Goal: Information Seeking & Learning: Find contact information

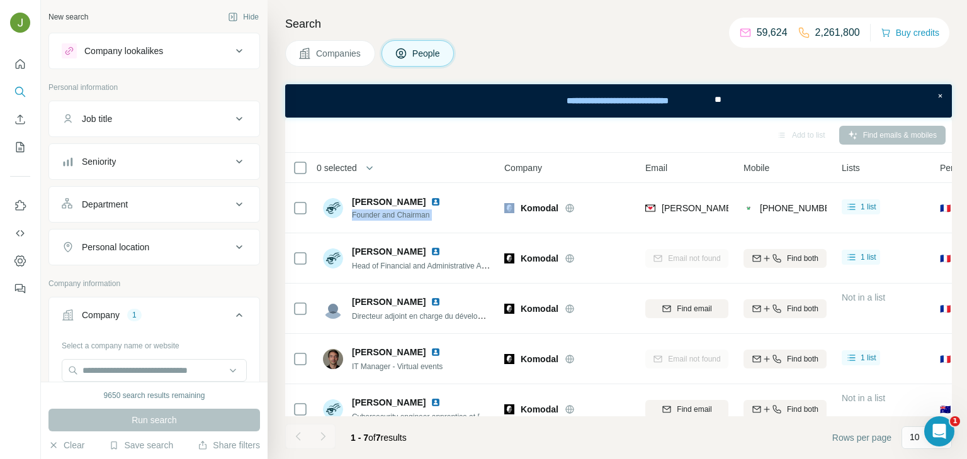
scroll to position [0, 200]
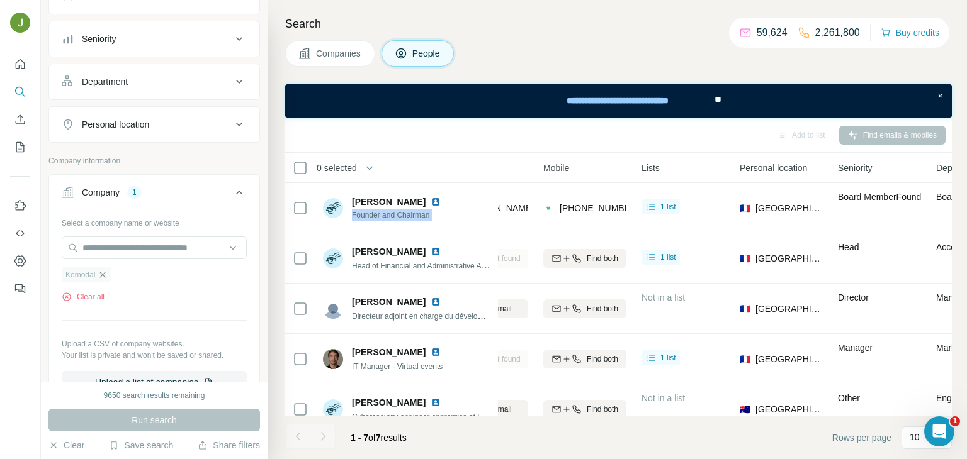
click at [103, 275] on icon "button" at bounding box center [103, 275] width 6 height 6
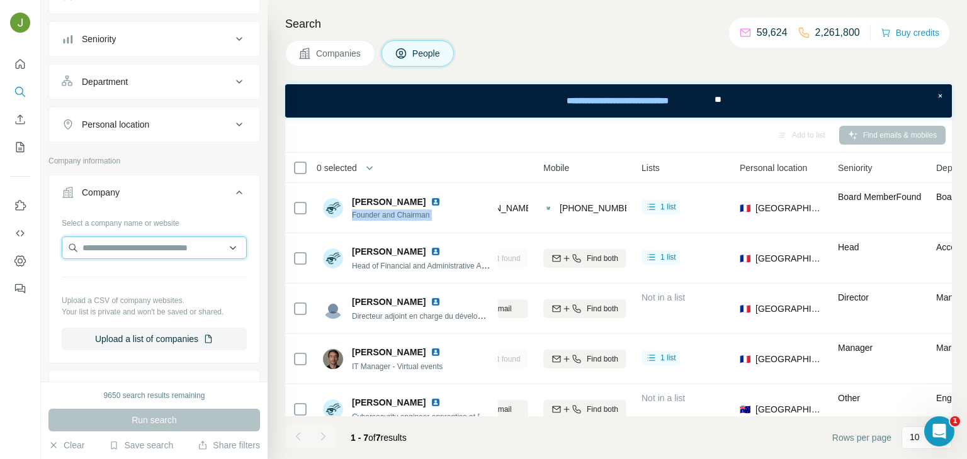
click at [136, 247] on input "text" at bounding box center [154, 248] width 185 height 23
paste input "**********"
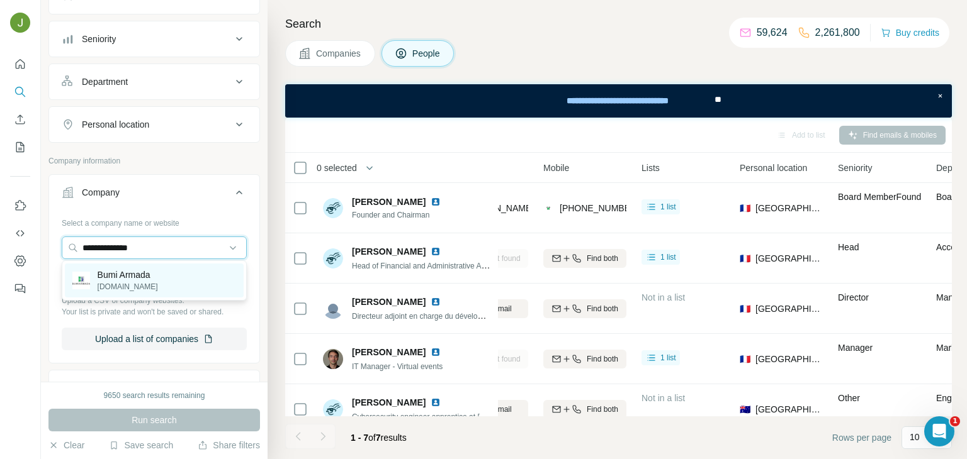
type input "**********"
click at [144, 276] on p "Bumi Armada" at bounding box center [128, 275] width 60 height 13
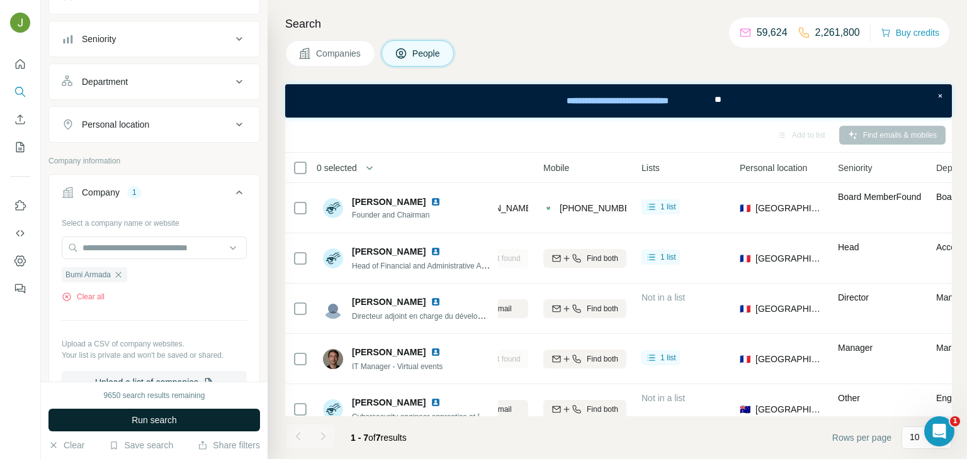
click at [196, 417] on button "Run search" at bounding box center [153, 420] width 211 height 23
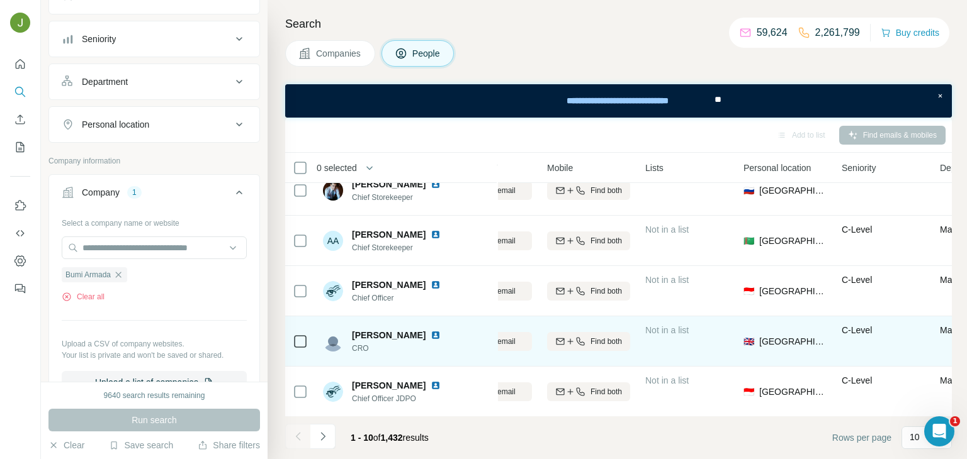
scroll to position [269, 193]
click at [627, 340] on div "Find both" at bounding box center [592, 341] width 83 height 11
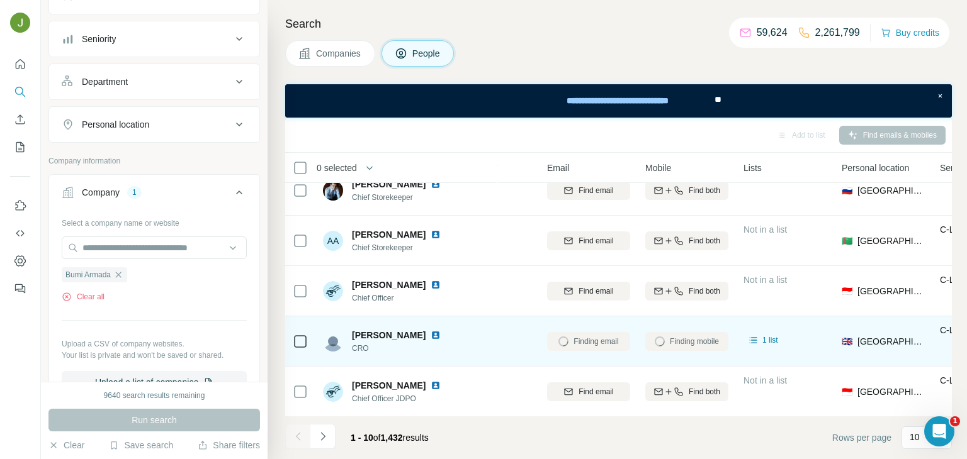
scroll to position [269, 89]
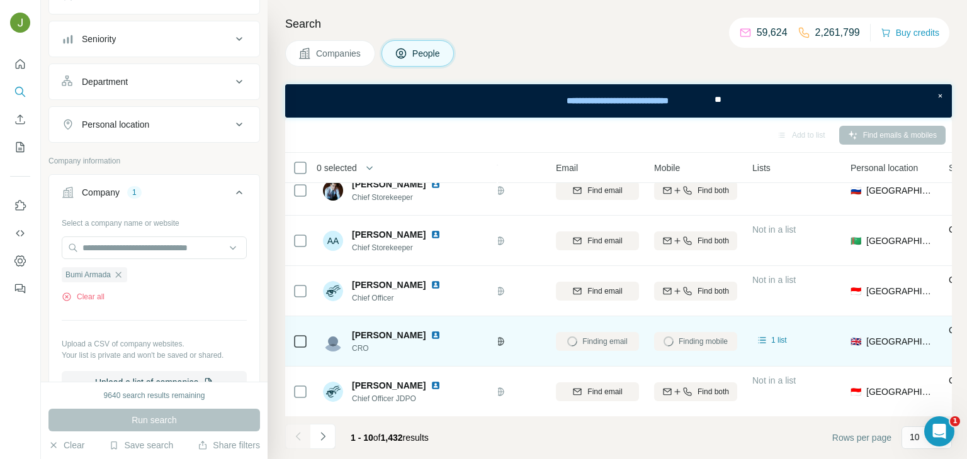
click at [430, 334] on img at bounding box center [435, 335] width 10 height 10
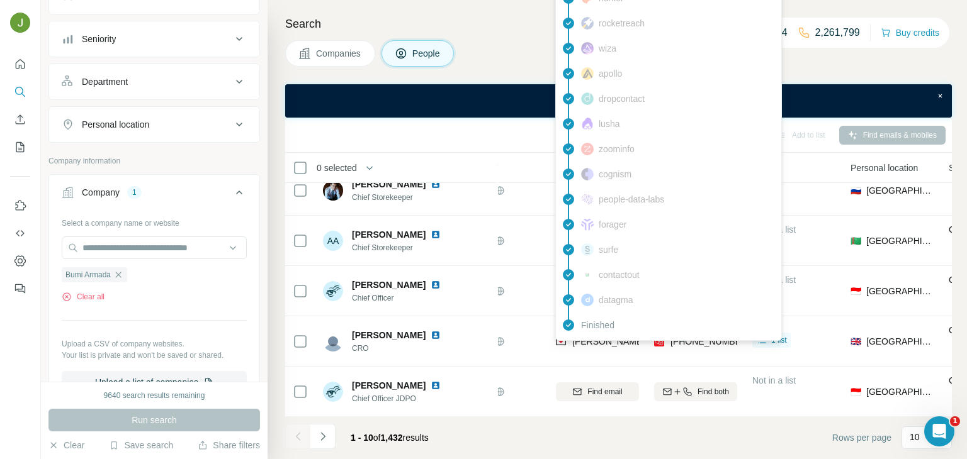
click at [585, 338] on div "findymail Email found prospeo Mobile found leadmagic hunter rocketreach wiza ap…" at bounding box center [668, 124] width 227 height 434
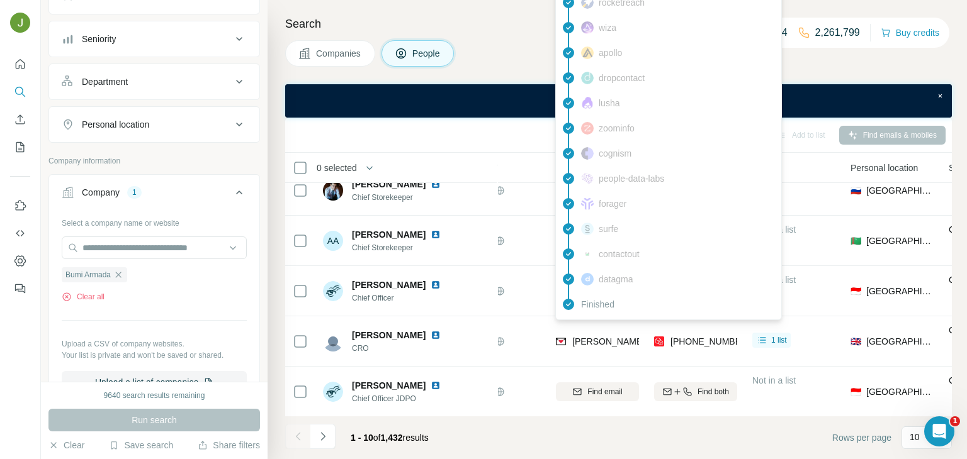
click at [585, 338] on span "craig.roberts@bumiarmada.com" at bounding box center [719, 342] width 295 height 10
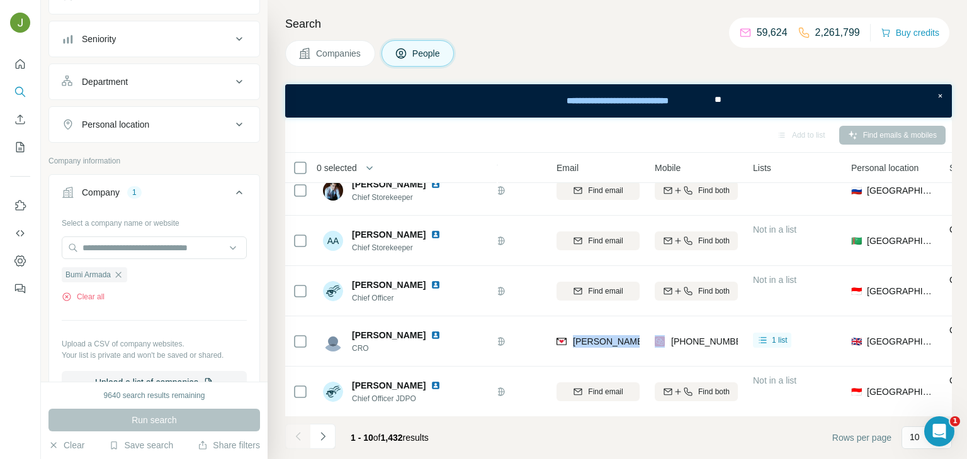
scroll to position [269, 88]
click at [326, 440] on icon "Navigate to next page" at bounding box center [323, 436] width 13 height 13
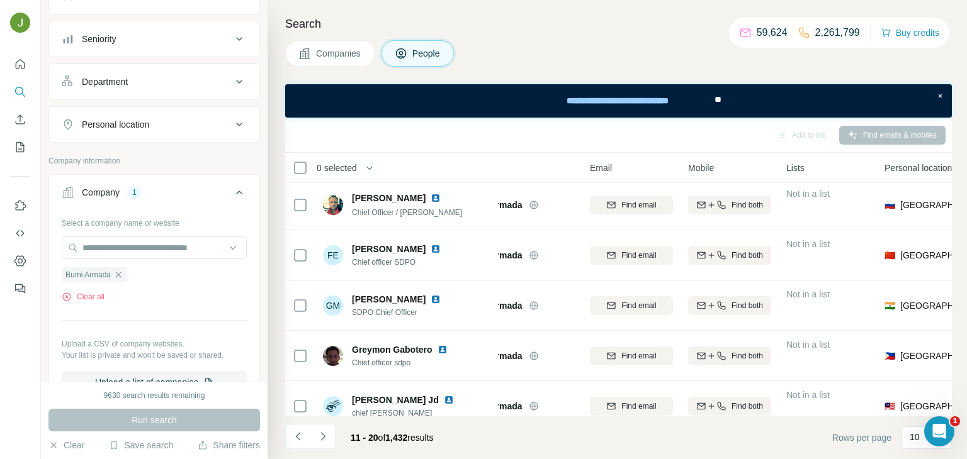
scroll to position [0, 55]
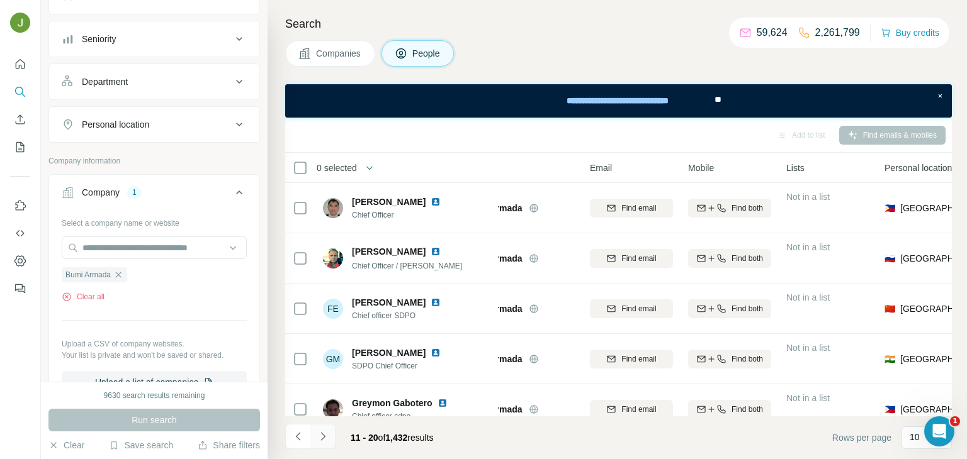
click at [332, 435] on button "Navigate to next page" at bounding box center [322, 436] width 25 height 25
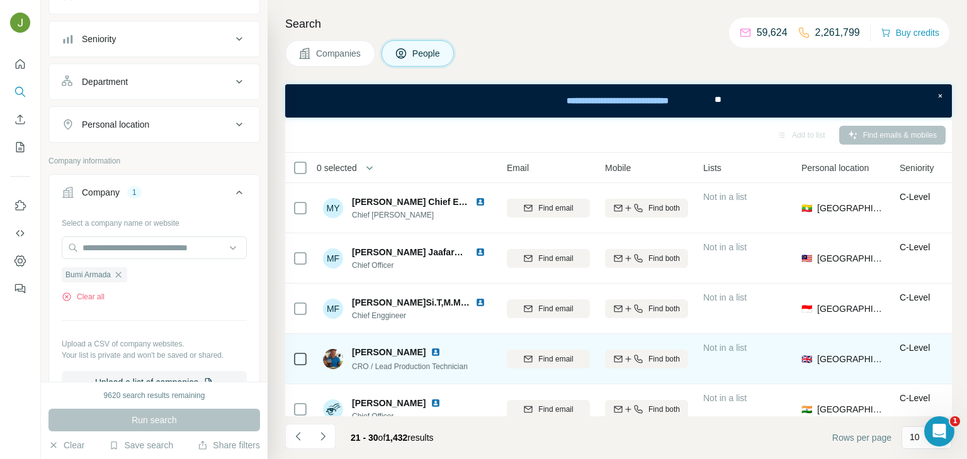
scroll to position [269, 138]
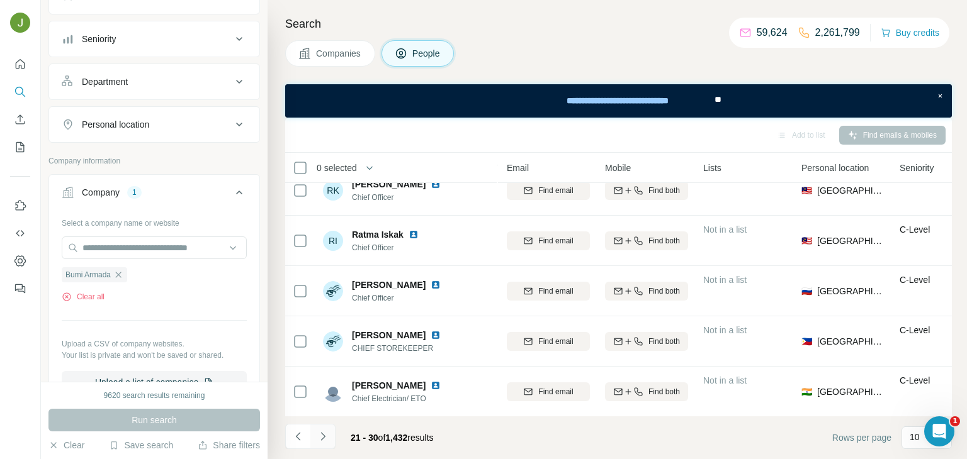
click at [328, 446] on button "Navigate to next page" at bounding box center [322, 436] width 25 height 25
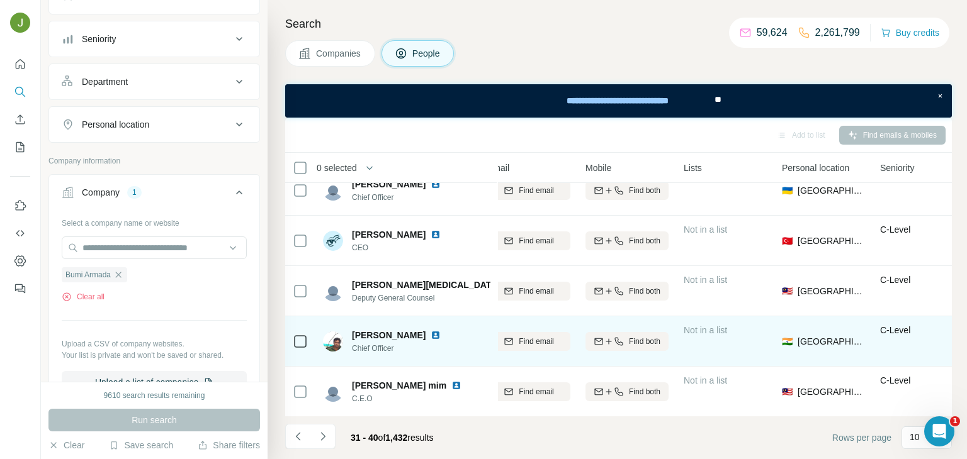
scroll to position [269, 163]
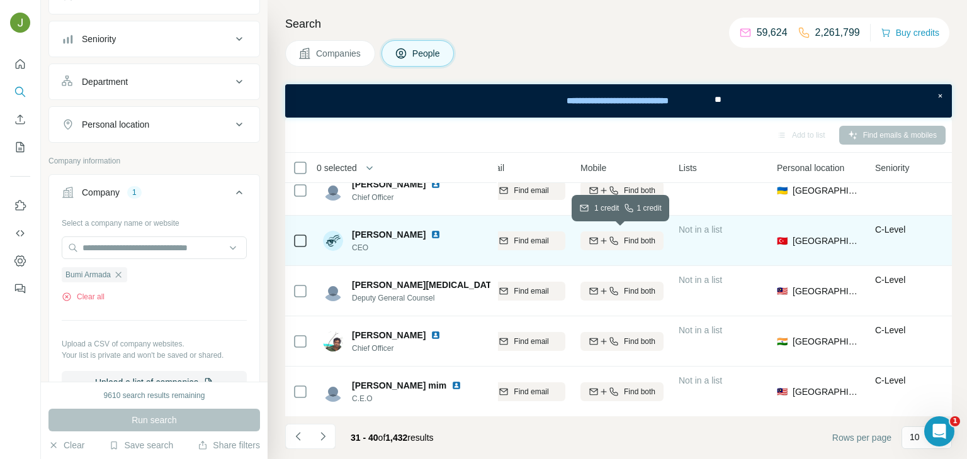
click at [630, 240] on span "Find both" at bounding box center [639, 240] width 31 height 11
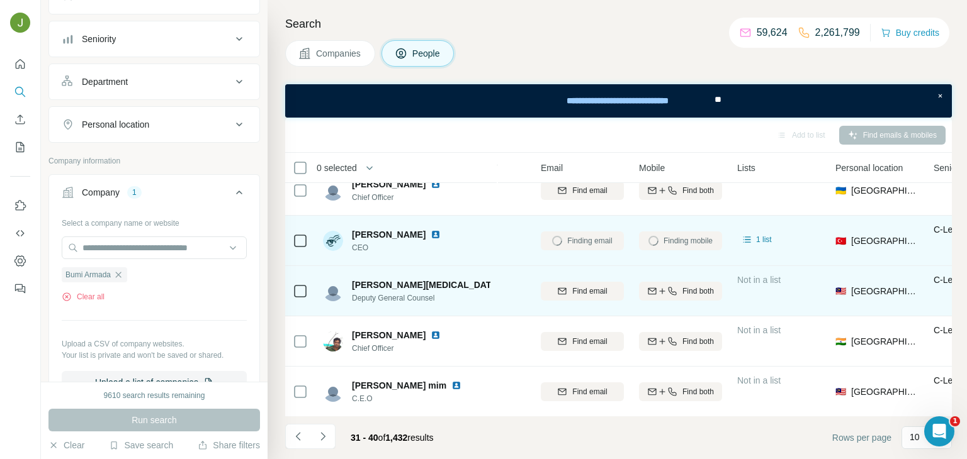
scroll to position [269, 101]
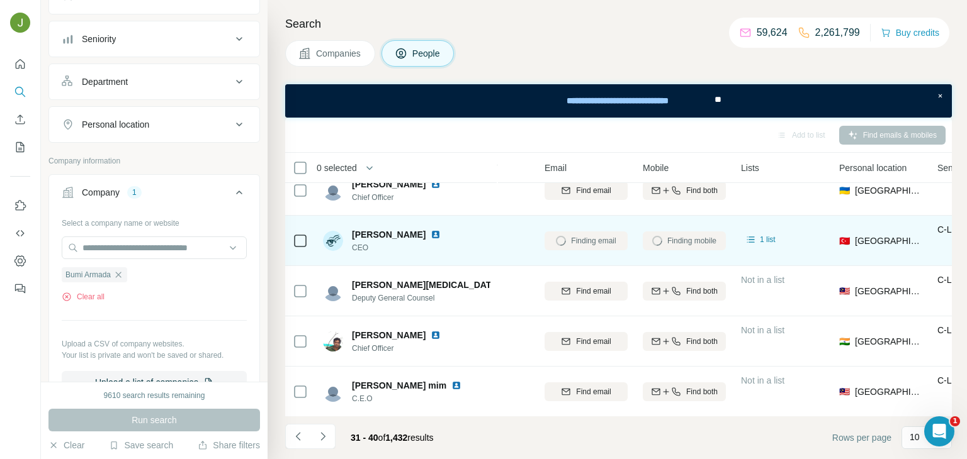
click at [386, 231] on span "Waedas Bey" at bounding box center [389, 234] width 74 height 13
copy span "Waedas Bey"
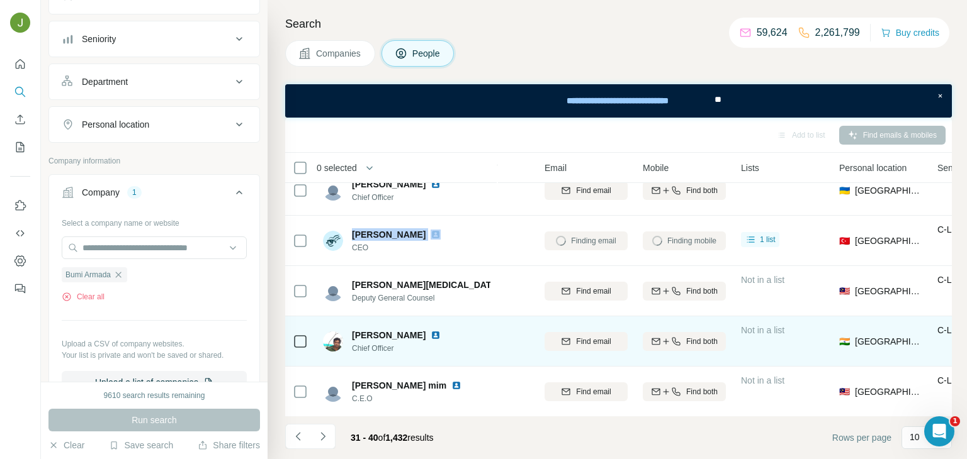
scroll to position [0, 101]
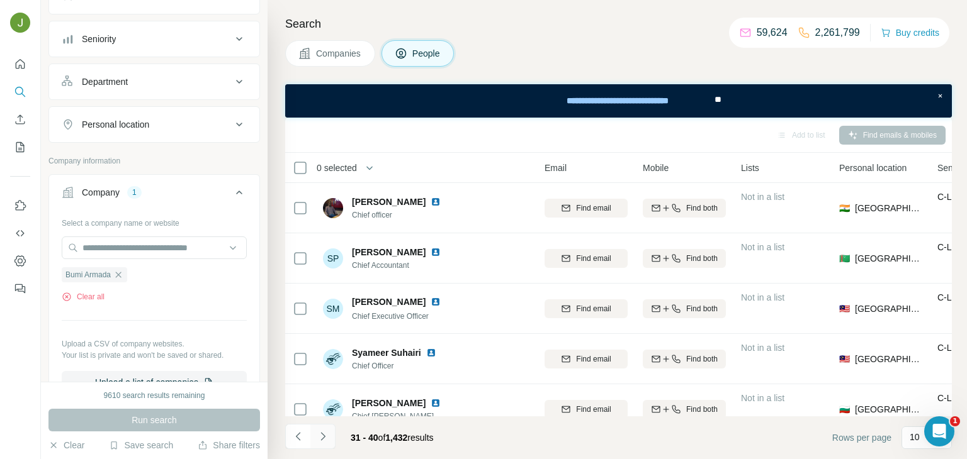
click at [315, 441] on button "Navigate to next page" at bounding box center [322, 436] width 25 height 25
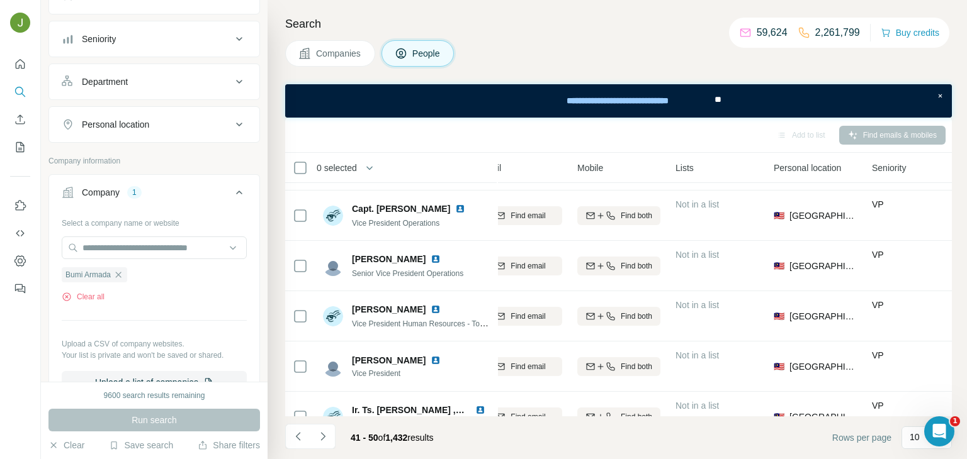
scroll to position [269, 166]
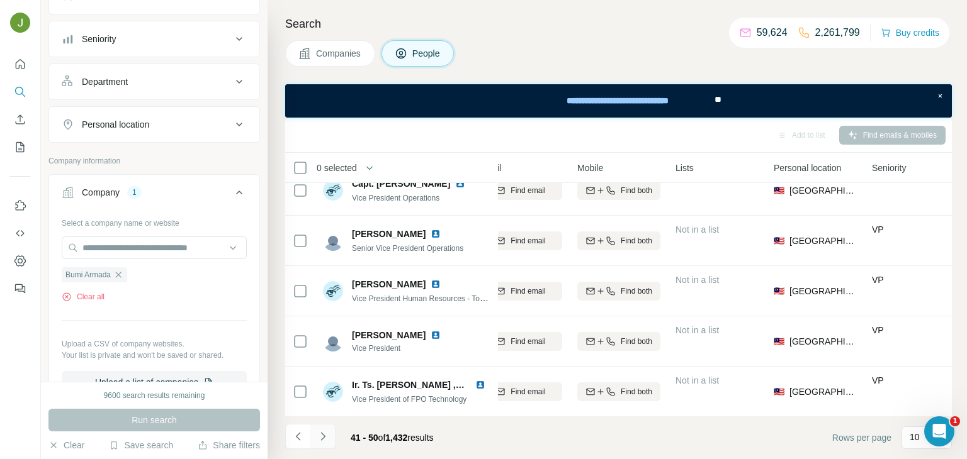
click at [325, 433] on icon "Navigate to next page" at bounding box center [323, 436] width 13 height 13
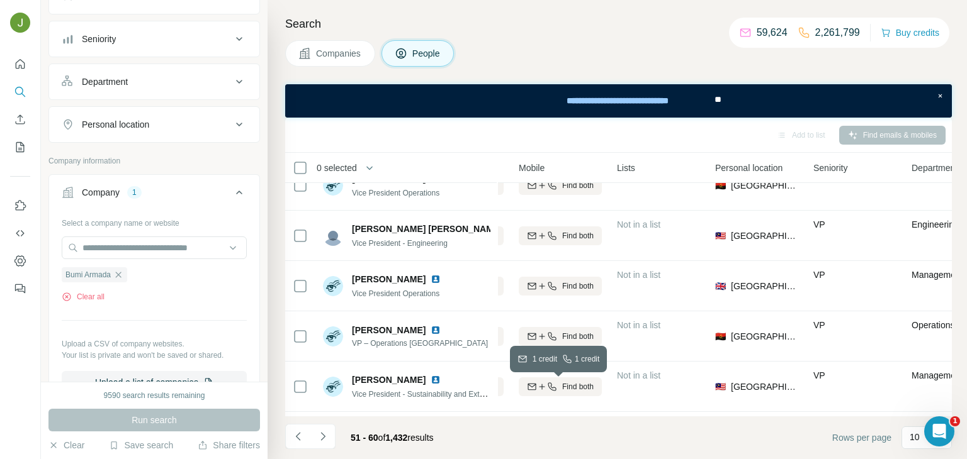
scroll to position [0, 225]
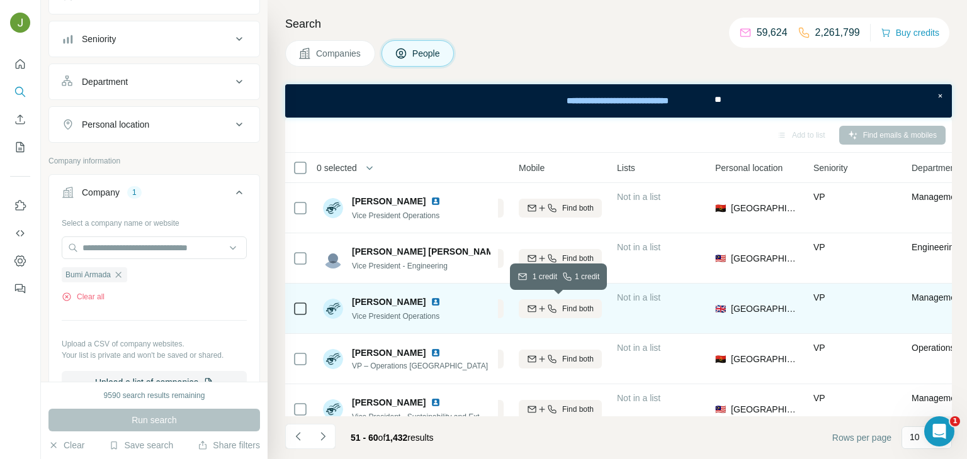
click at [585, 306] on span "Find both" at bounding box center [577, 308] width 31 height 11
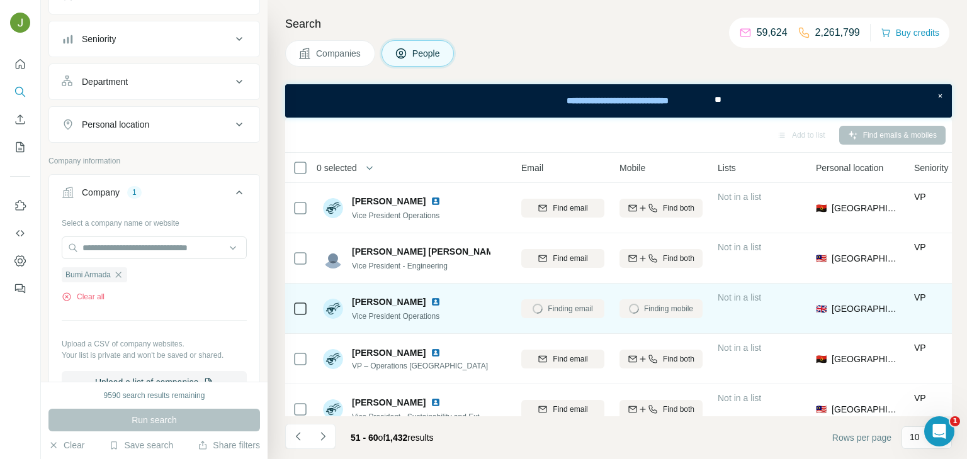
scroll to position [0, 67]
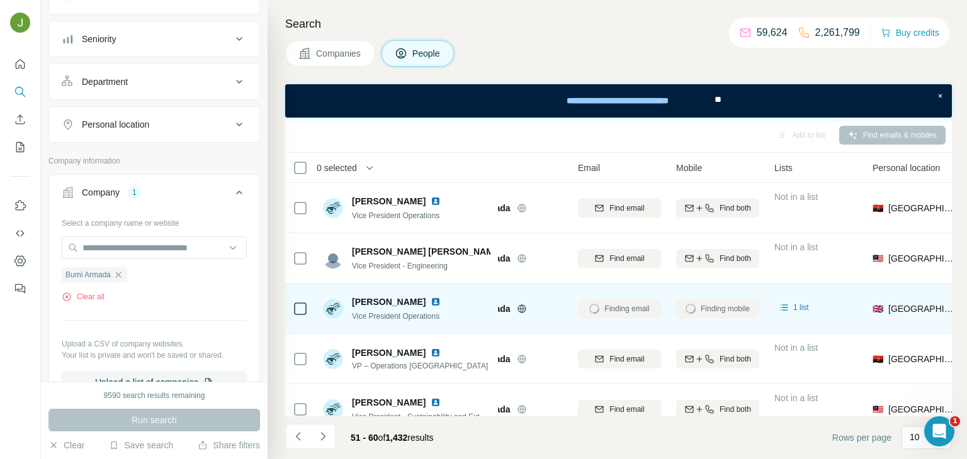
click at [388, 303] on span "Rod MacLeod" at bounding box center [389, 302] width 74 height 13
copy span "Rod MacLeod"
click at [376, 326] on td "Rod MacLeod Vice President Operations" at bounding box center [406, 309] width 183 height 50
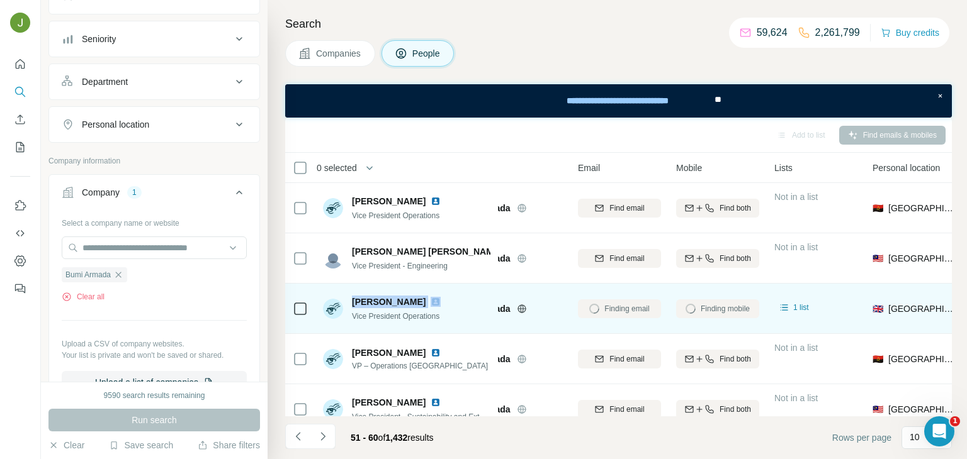
click at [376, 326] on td "Rod MacLeod Vice President Operations" at bounding box center [406, 309] width 183 height 50
copy span "Vice President Operations"
click at [390, 298] on span "Rod MacLeod" at bounding box center [389, 302] width 74 height 13
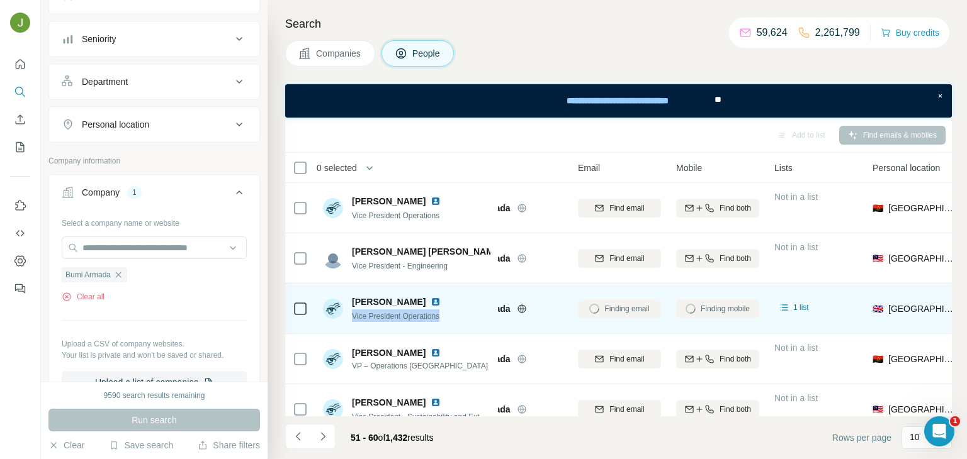
click at [390, 298] on span "Rod MacLeod" at bounding box center [389, 302] width 74 height 13
copy span "Rod MacLeod"
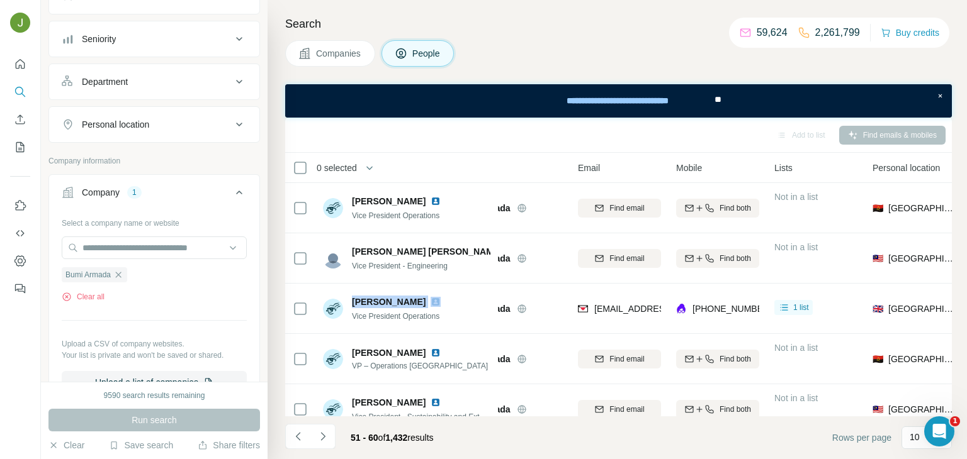
click at [701, 301] on div "+447703607588" at bounding box center [717, 308] width 83 height 35
copy span "447703607588"
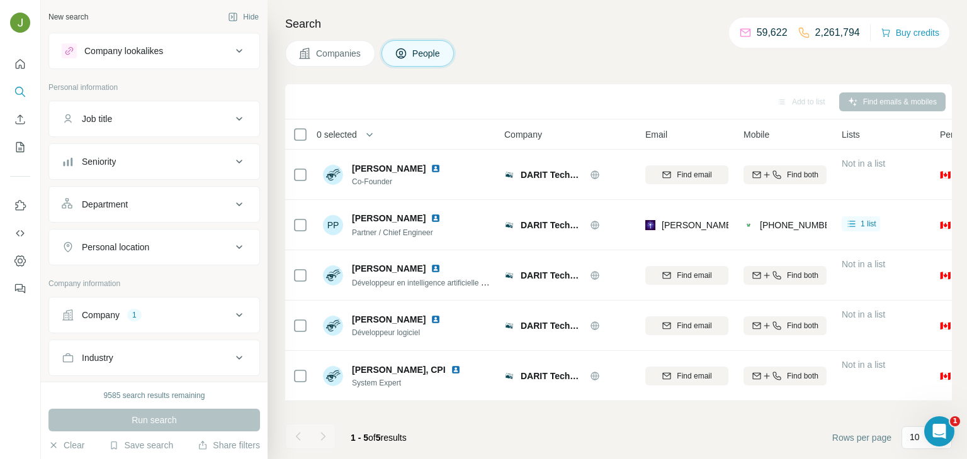
click at [94, 309] on div "Company" at bounding box center [101, 315] width 38 height 13
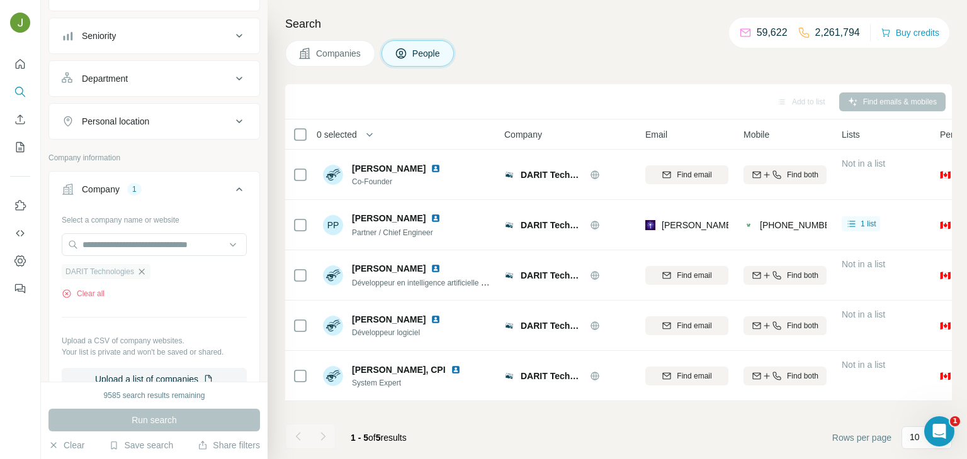
click at [141, 270] on icon "button" at bounding box center [142, 272] width 10 height 10
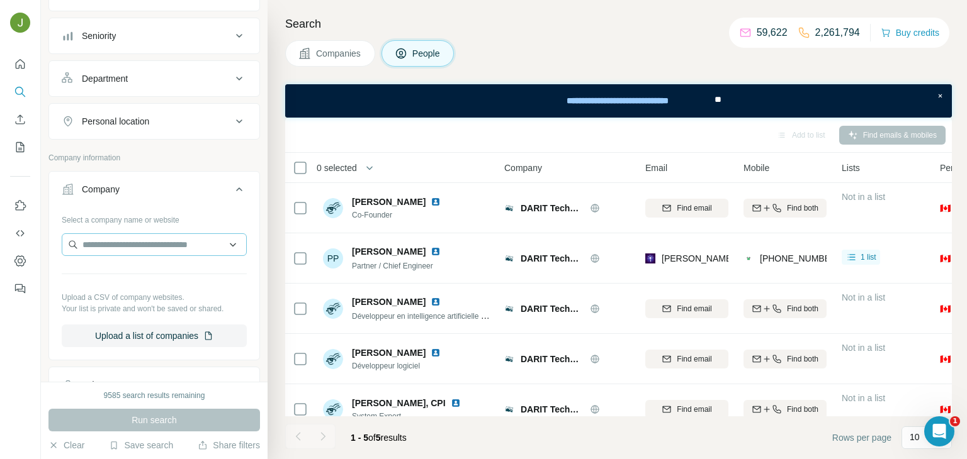
scroll to position [0, 0]
click at [118, 244] on input "text" at bounding box center [154, 244] width 185 height 23
paste input "**********"
type input "**********"
click at [164, 274] on p "Corporación turismo [GEOGRAPHIC_DATA]" at bounding box center [165, 278] width 142 height 25
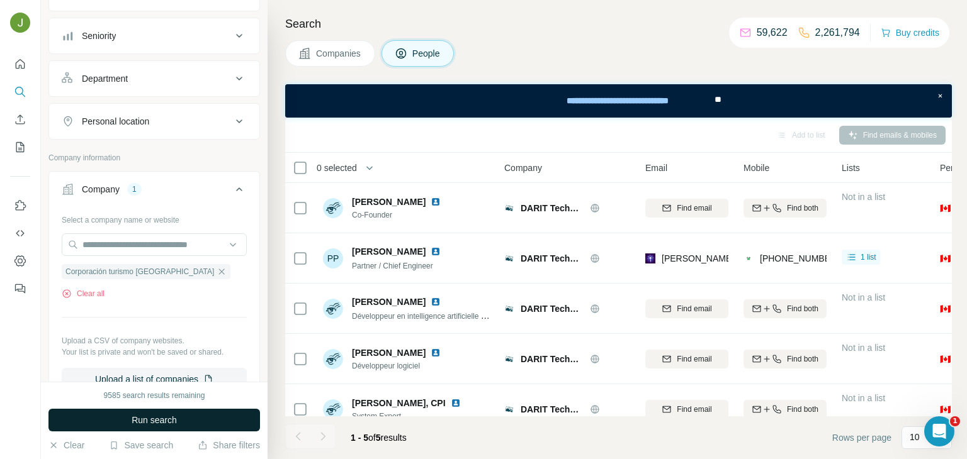
click at [192, 424] on button "Run search" at bounding box center [153, 420] width 211 height 23
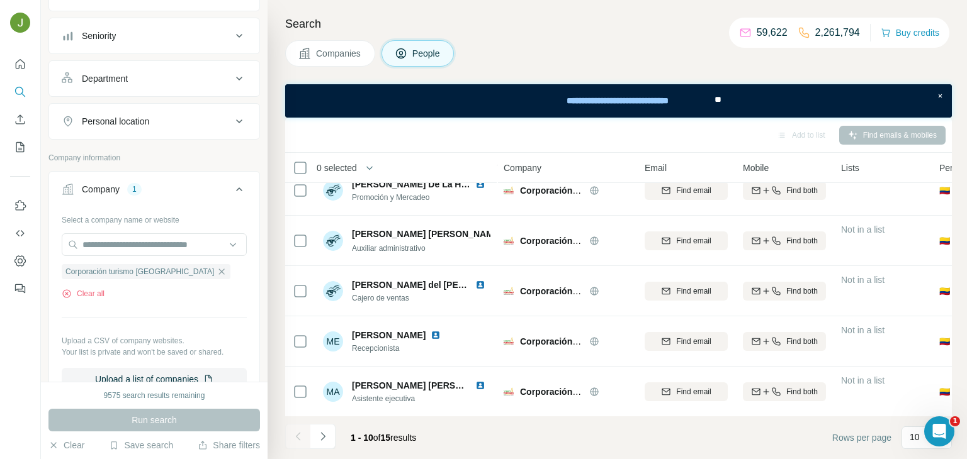
scroll to position [0, 1]
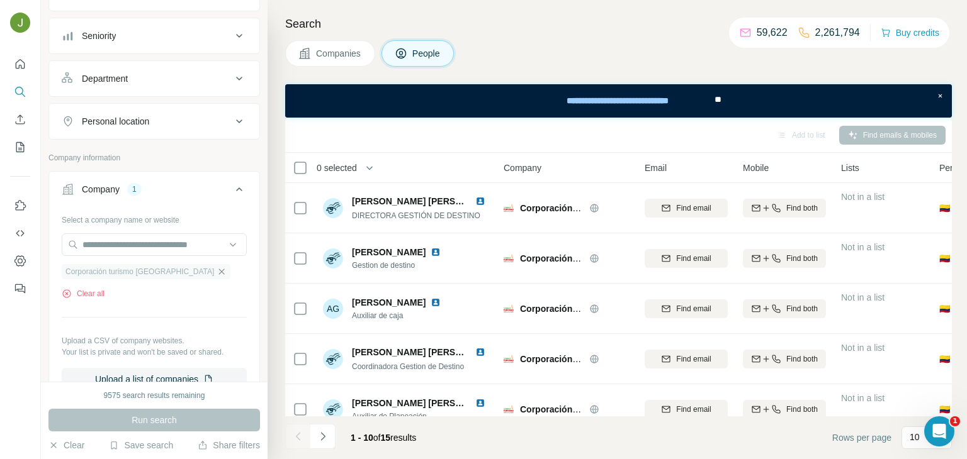
click at [219, 270] on icon "button" at bounding box center [222, 272] width 6 height 6
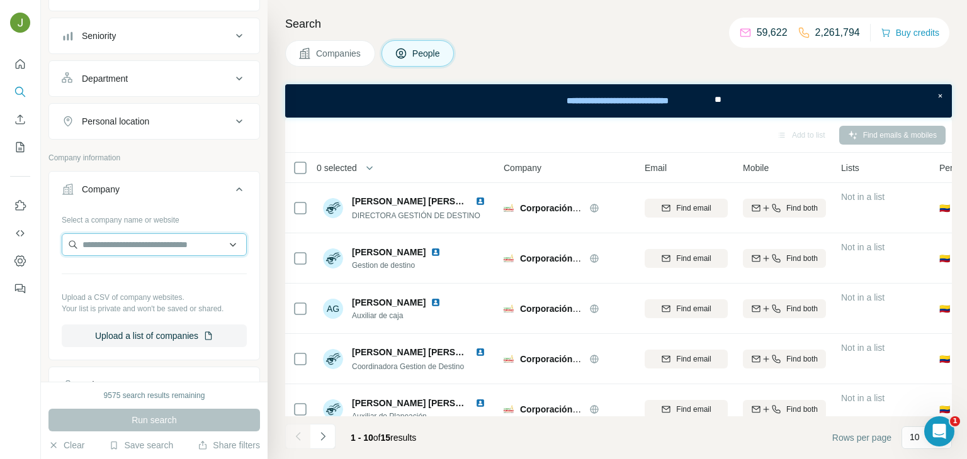
click at [177, 247] on input "text" at bounding box center [154, 244] width 185 height 23
paste input "**********"
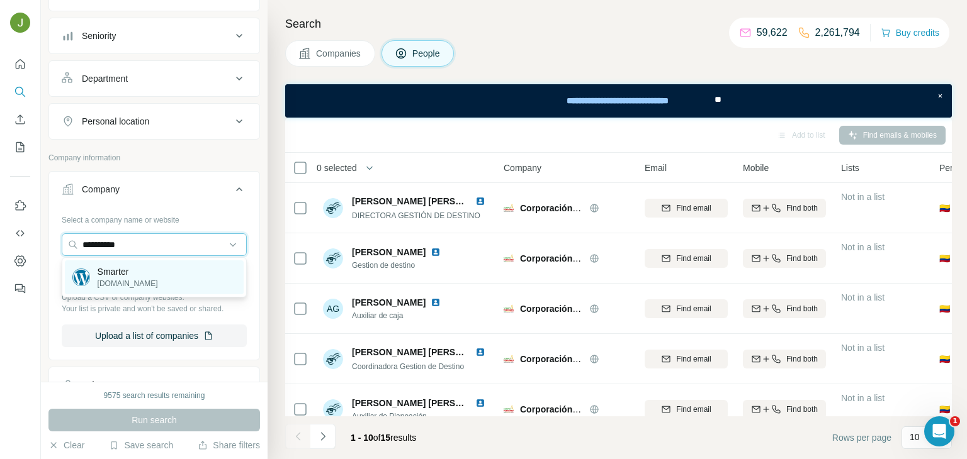
type input "**********"
click at [174, 280] on div "Smarter [DOMAIN_NAME]" at bounding box center [154, 278] width 179 height 34
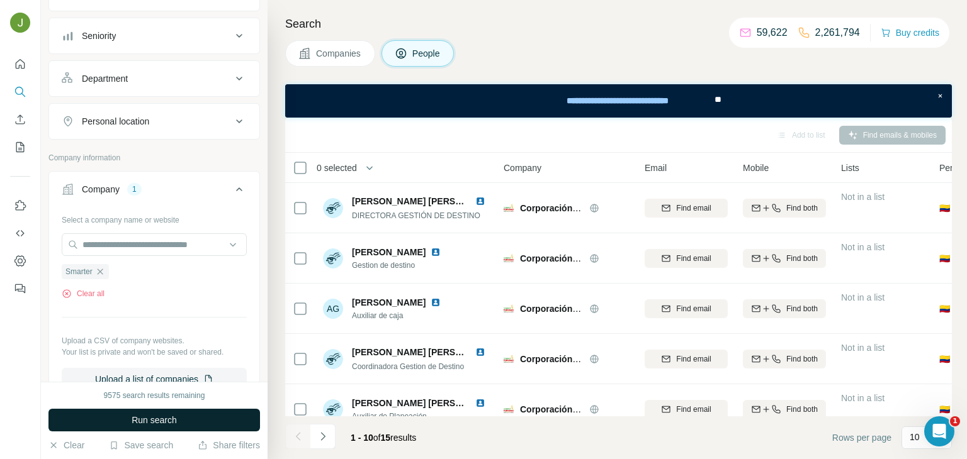
click at [198, 421] on button "Run search" at bounding box center [153, 420] width 211 height 23
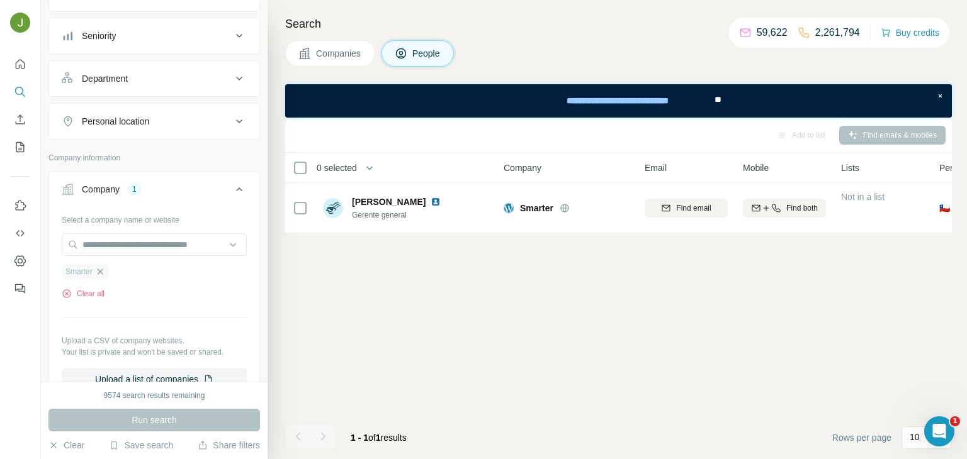
click at [100, 270] on icon "button" at bounding box center [100, 272] width 6 height 6
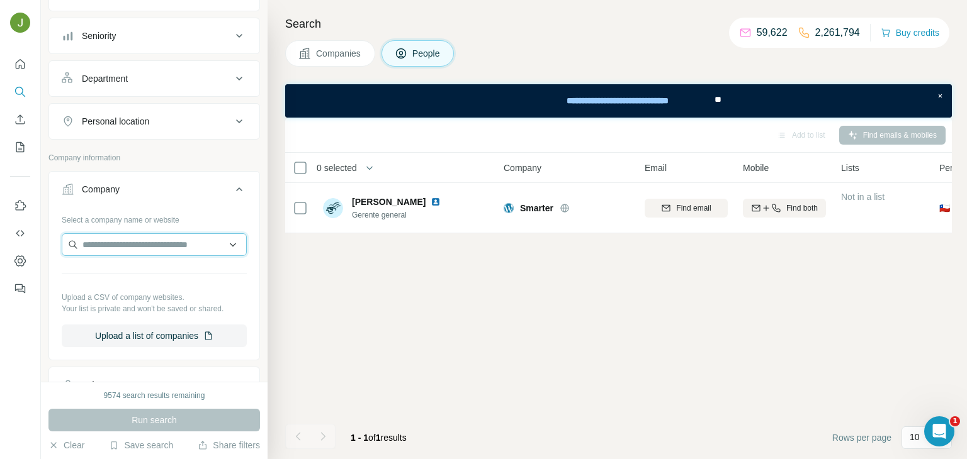
click at [89, 247] on input "text" at bounding box center [154, 244] width 185 height 23
paste input "*********"
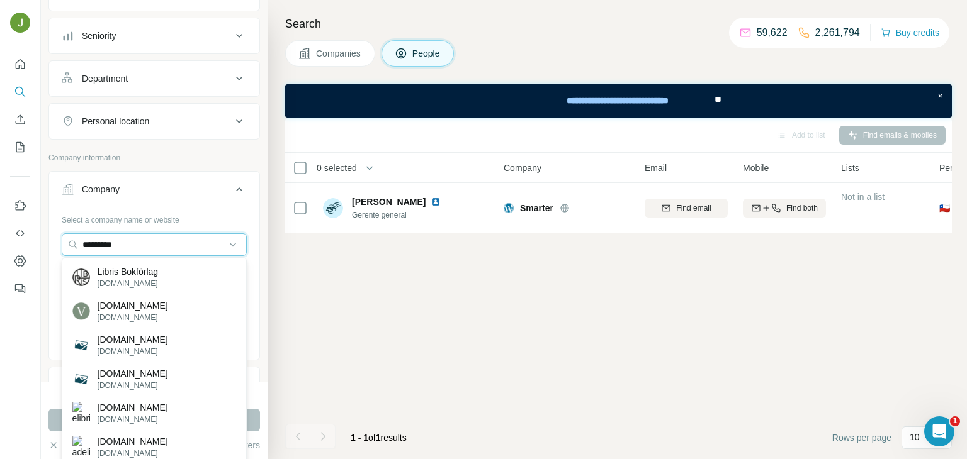
type input "*********"
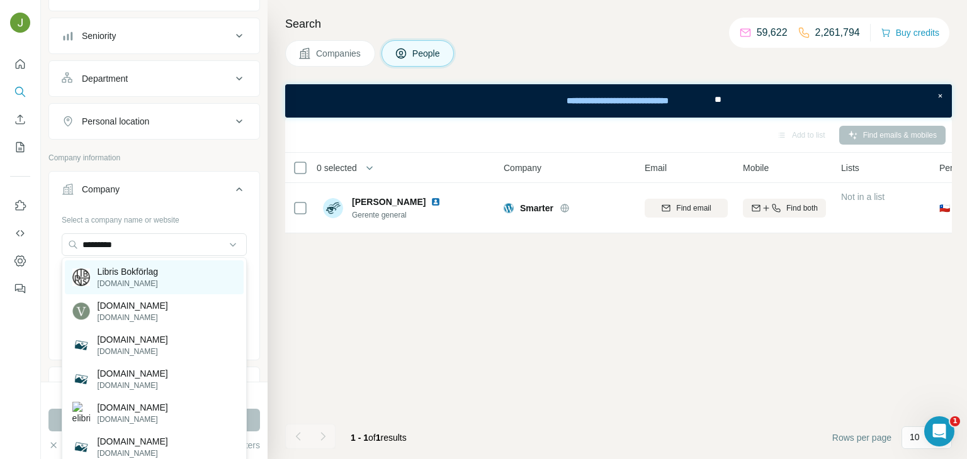
click at [123, 279] on p "[DOMAIN_NAME]" at bounding box center [128, 283] width 61 height 11
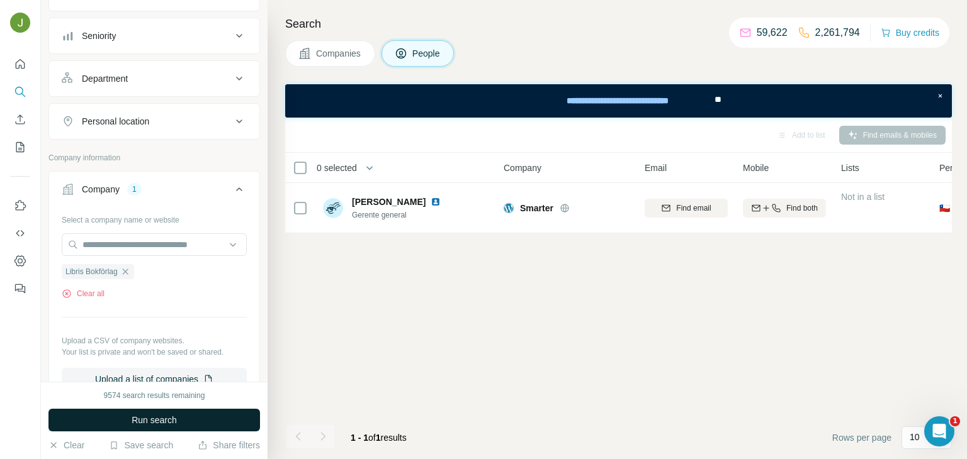
click at [174, 420] on span "Run search" at bounding box center [154, 420] width 45 height 13
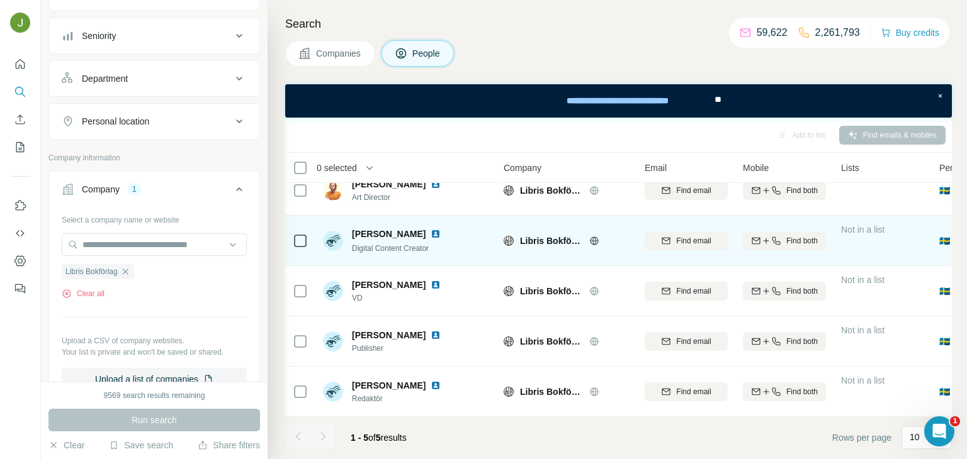
scroll to position [0, 1]
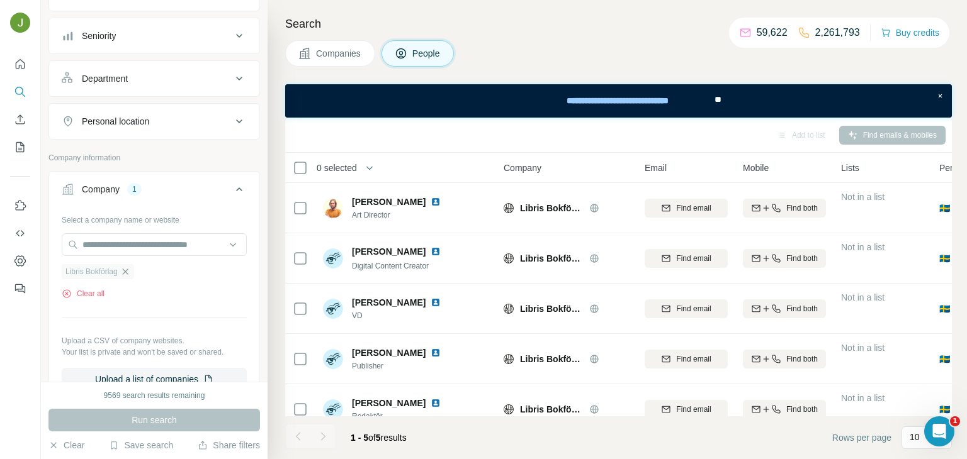
click at [130, 271] on icon "button" at bounding box center [125, 272] width 10 height 10
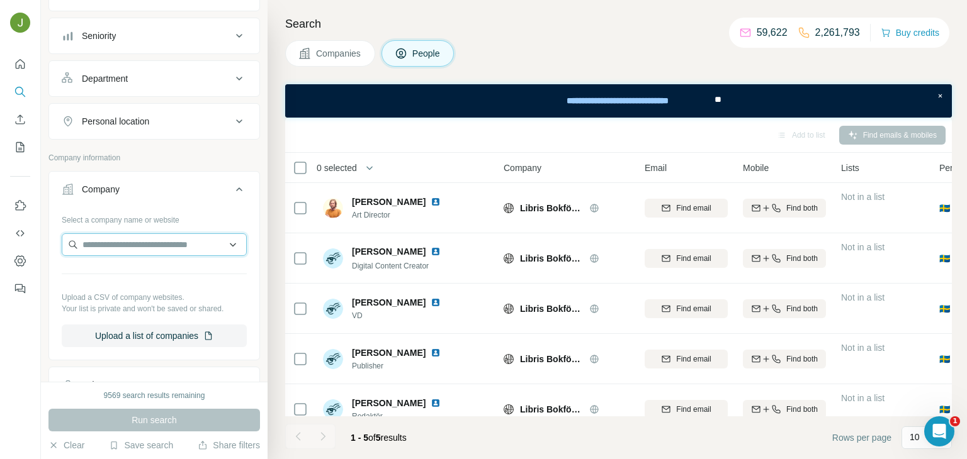
click at [110, 244] on input "text" at bounding box center [154, 244] width 185 height 23
paste input "**********"
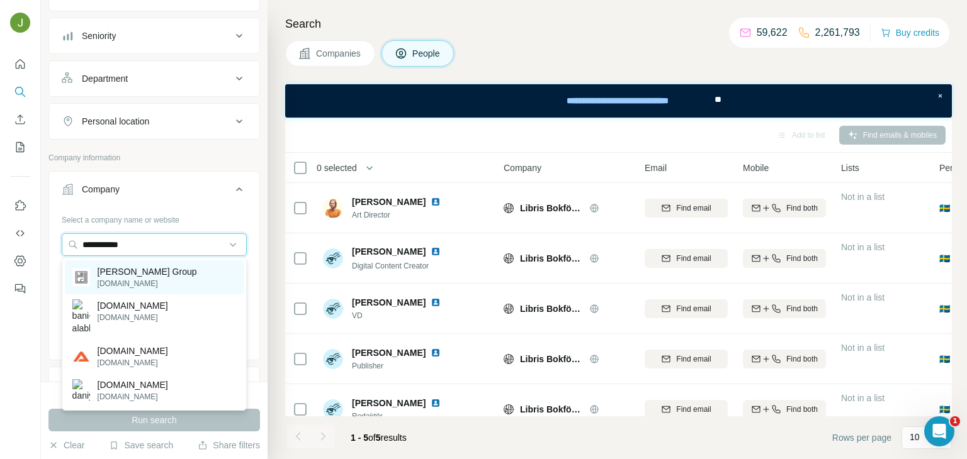
type input "**********"
click at [140, 279] on p "[DOMAIN_NAME]" at bounding box center [147, 283] width 99 height 11
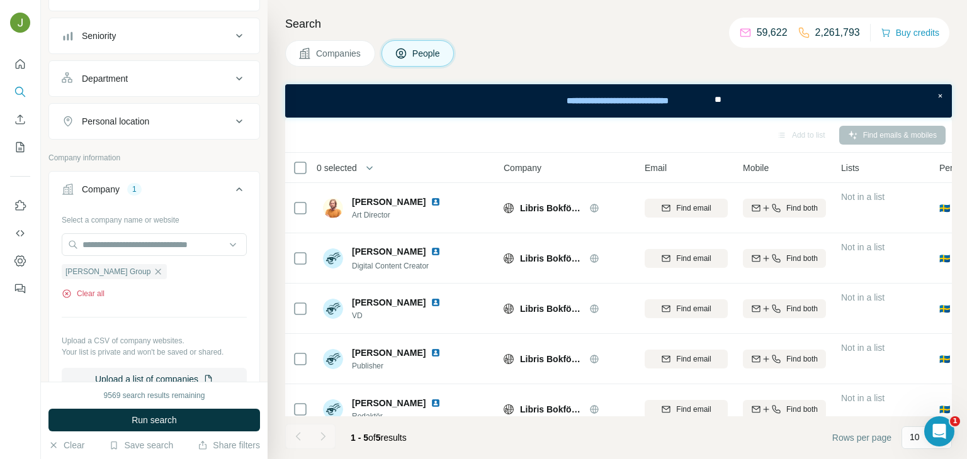
click at [62, 295] on icon "button" at bounding box center [67, 294] width 10 height 10
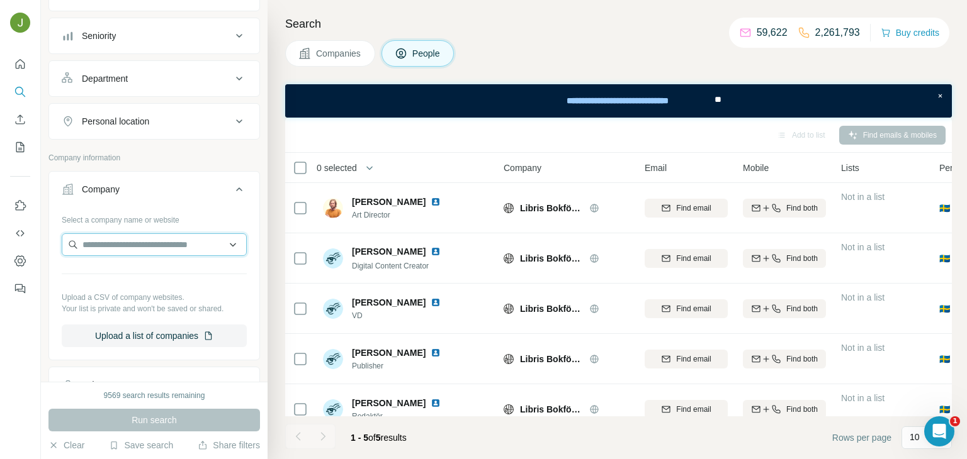
click at [122, 251] on input "text" at bounding box center [154, 244] width 185 height 23
paste input "**********"
type input "**********"
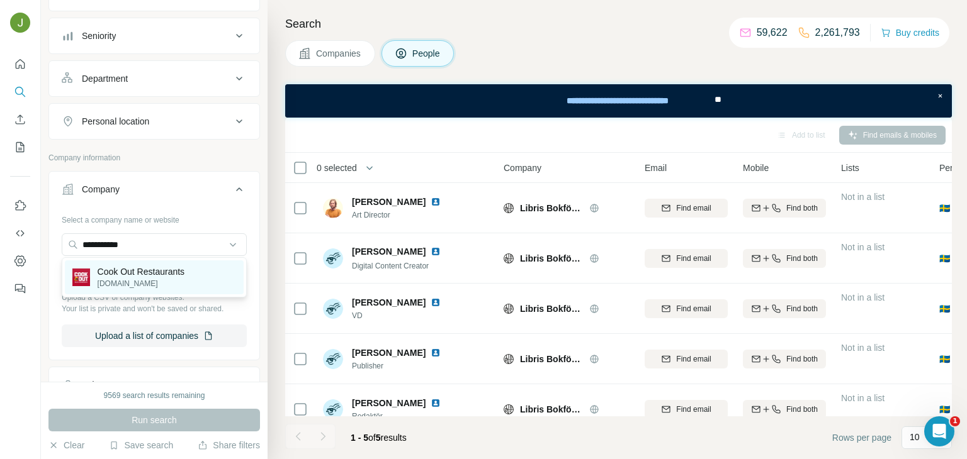
click at [199, 274] on div "Cook Out Restaurants [DOMAIN_NAME]" at bounding box center [154, 278] width 179 height 34
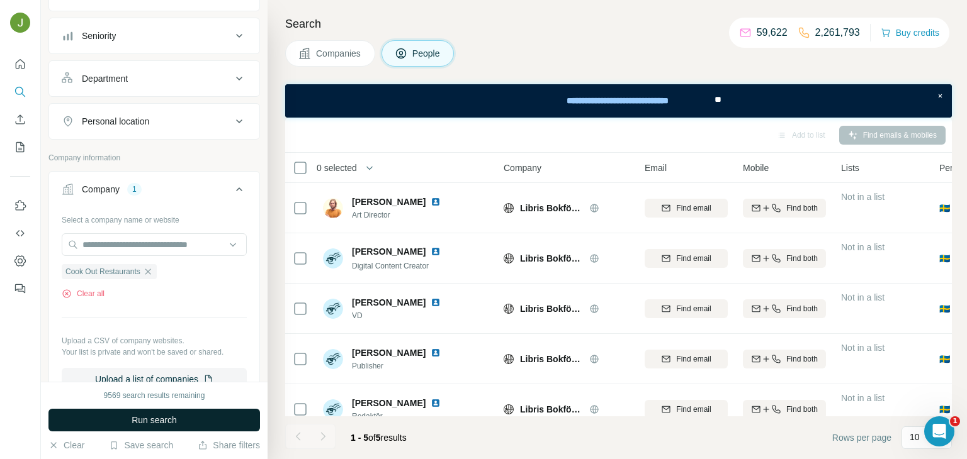
click at [203, 424] on button "Run search" at bounding box center [153, 420] width 211 height 23
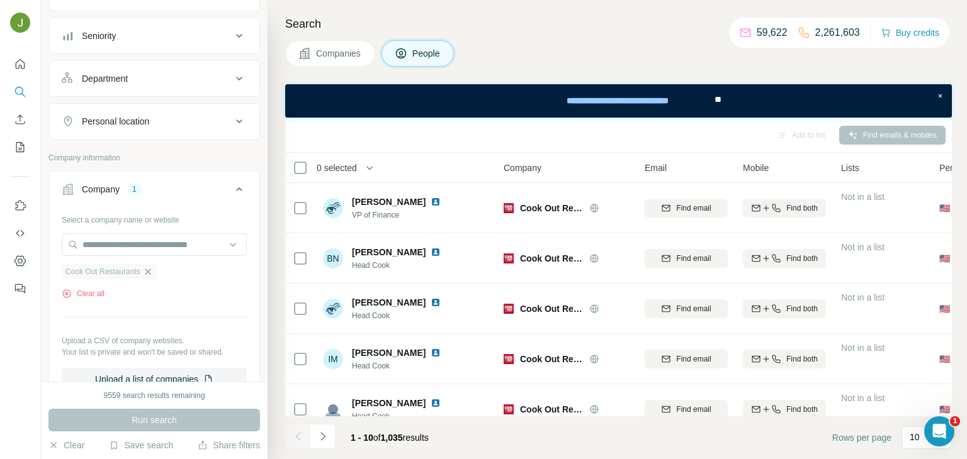
click at [151, 268] on icon "button" at bounding box center [148, 272] width 10 height 10
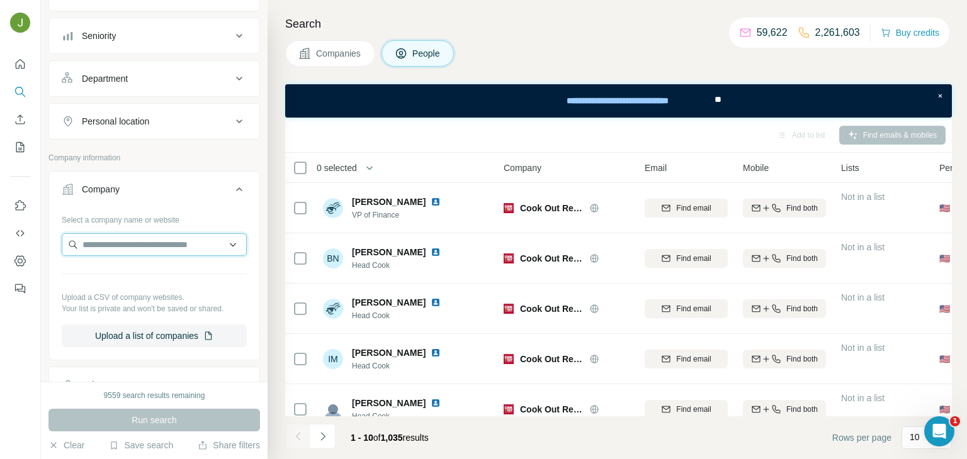
click at [115, 241] on input "text" at bounding box center [154, 244] width 185 height 23
paste input "**********"
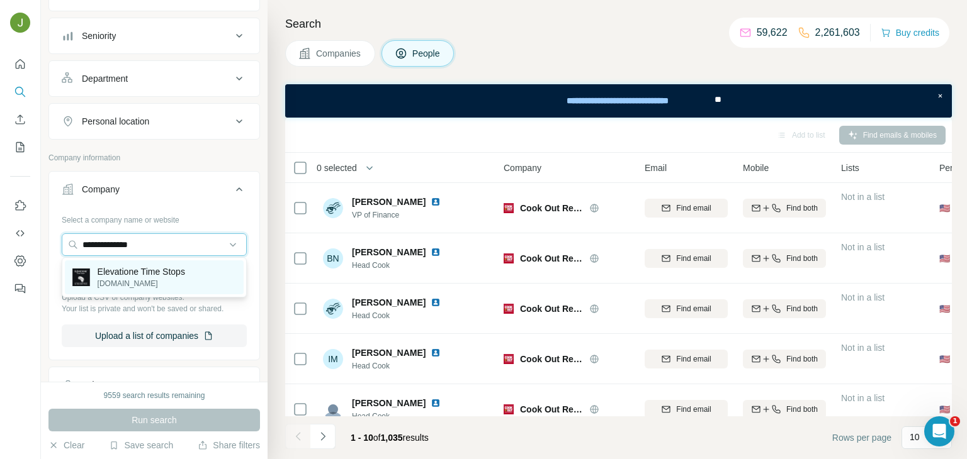
type input "**********"
click at [139, 273] on p "Elevatione Time Stops" at bounding box center [141, 272] width 87 height 13
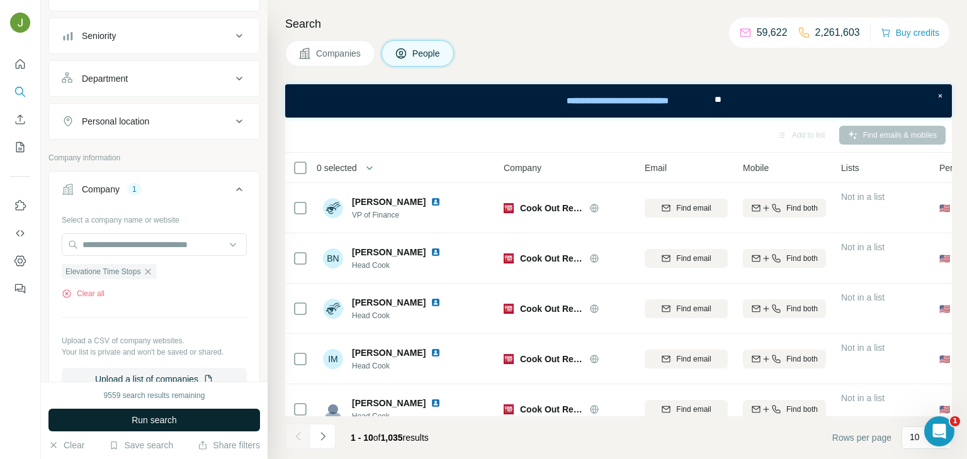
click at [178, 425] on button "Run search" at bounding box center [153, 420] width 211 height 23
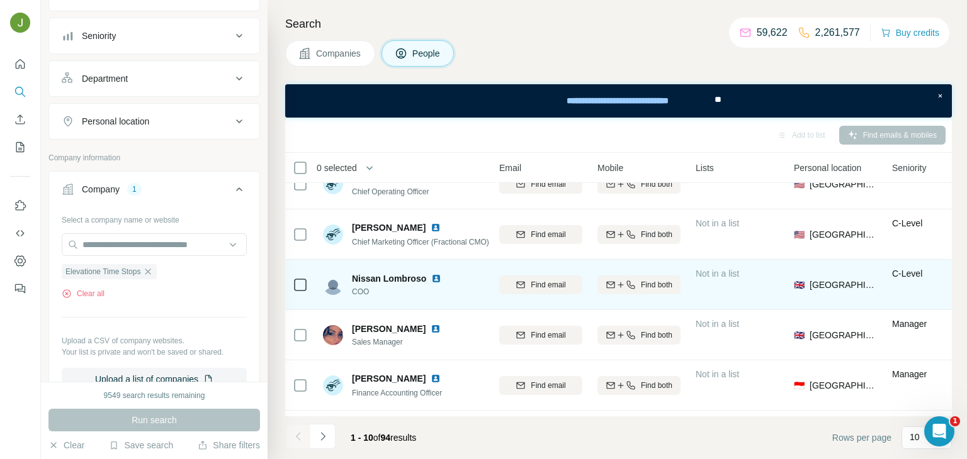
scroll to position [25, 146]
click at [654, 287] on span "Find both" at bounding box center [656, 283] width 31 height 11
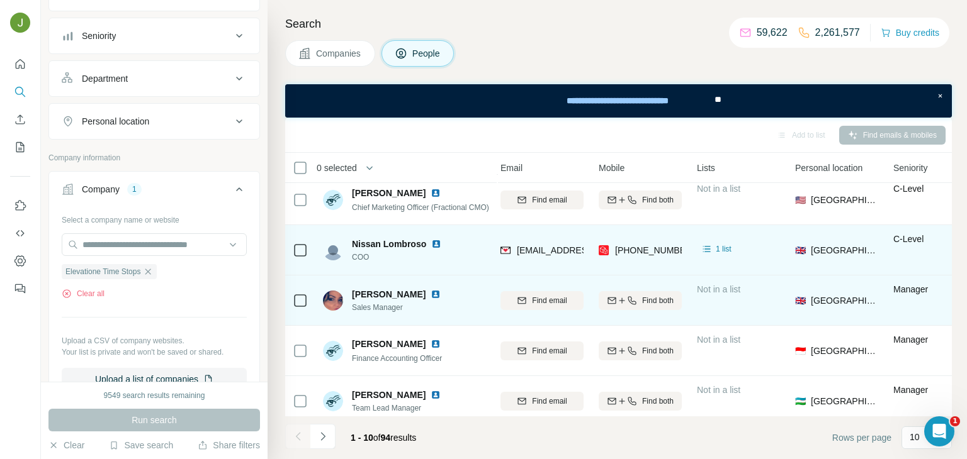
scroll to position [269, 145]
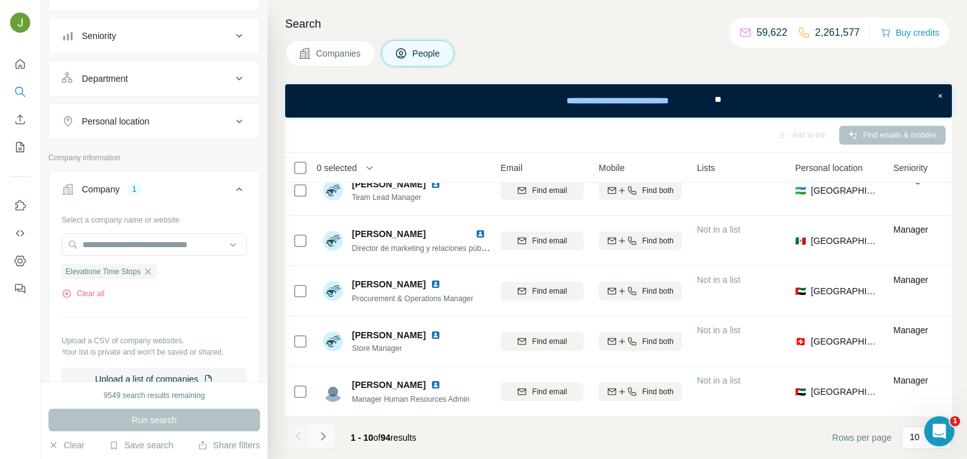
click at [325, 430] on icon "Navigate to next page" at bounding box center [323, 436] width 13 height 13
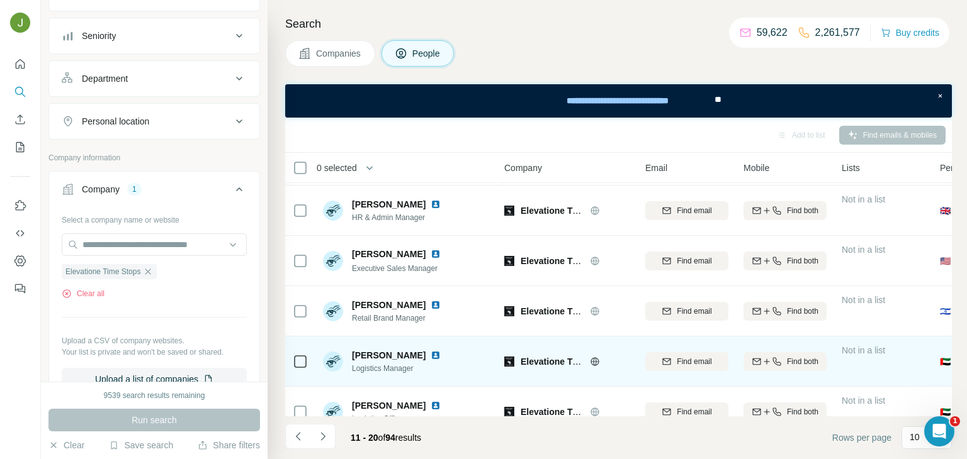
scroll to position [269, 0]
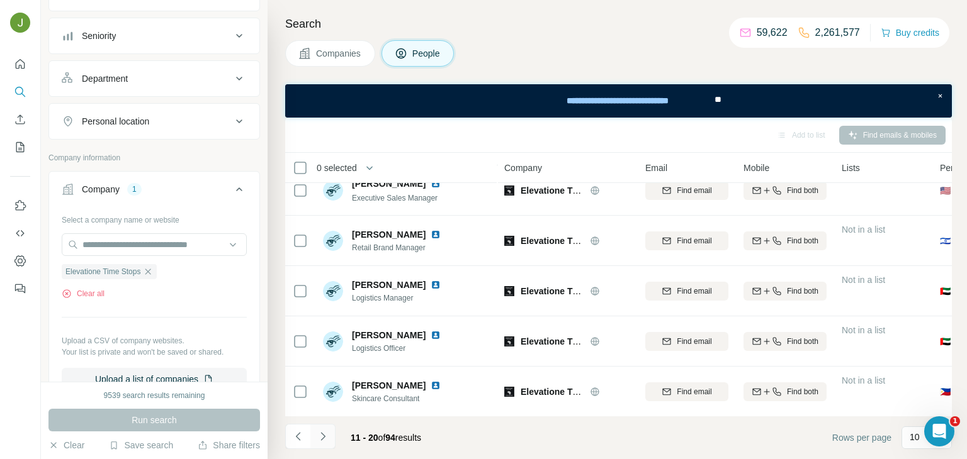
click at [325, 433] on icon "Navigate to next page" at bounding box center [323, 436] width 13 height 13
click at [320, 445] on button "Navigate to next page" at bounding box center [322, 436] width 25 height 25
click at [326, 434] on icon "Navigate to next page" at bounding box center [323, 436] width 13 height 13
click at [337, 434] on div "41 - 50 of 94 results" at bounding box center [358, 438] width 146 height 28
click at [330, 436] on button "Navigate to next page" at bounding box center [322, 436] width 25 height 25
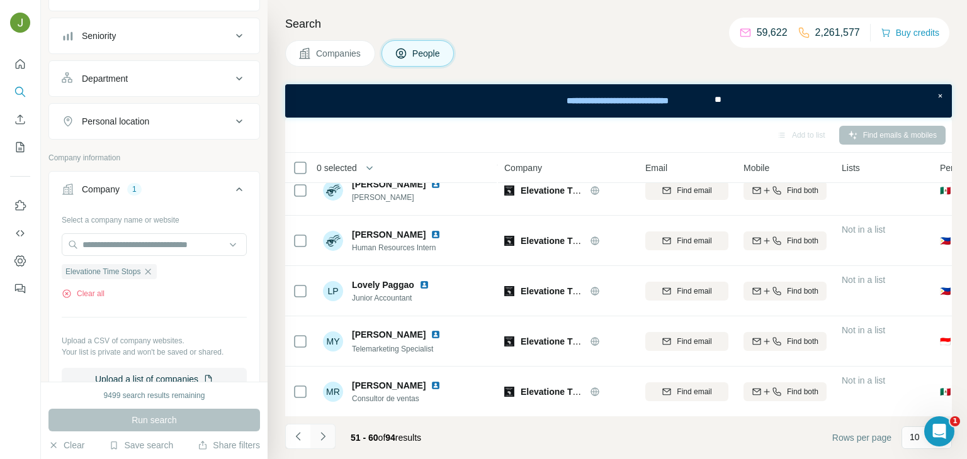
click at [324, 429] on button "Navigate to next page" at bounding box center [322, 436] width 25 height 25
click at [328, 432] on icon "Navigate to next page" at bounding box center [323, 436] width 13 height 13
click at [318, 434] on icon "Navigate to next page" at bounding box center [323, 436] width 13 height 13
click at [323, 439] on icon "Navigate to next page" at bounding box center [323, 436] width 13 height 13
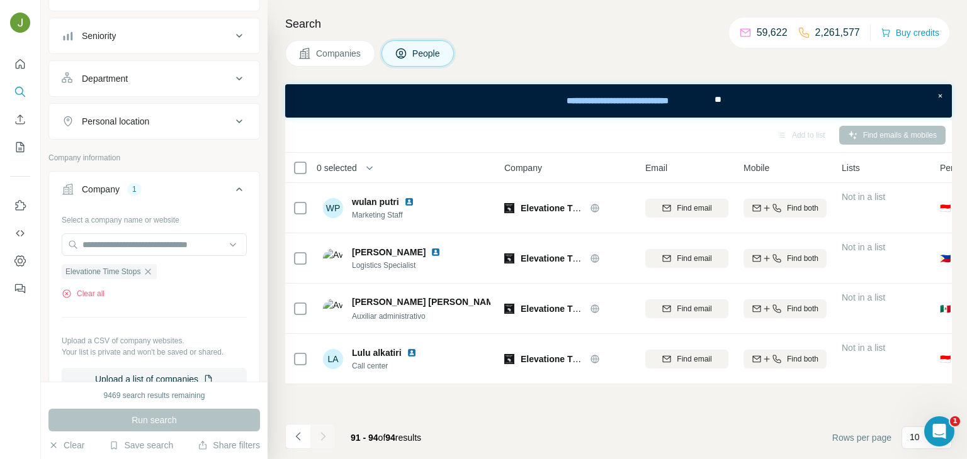
scroll to position [0, 0]
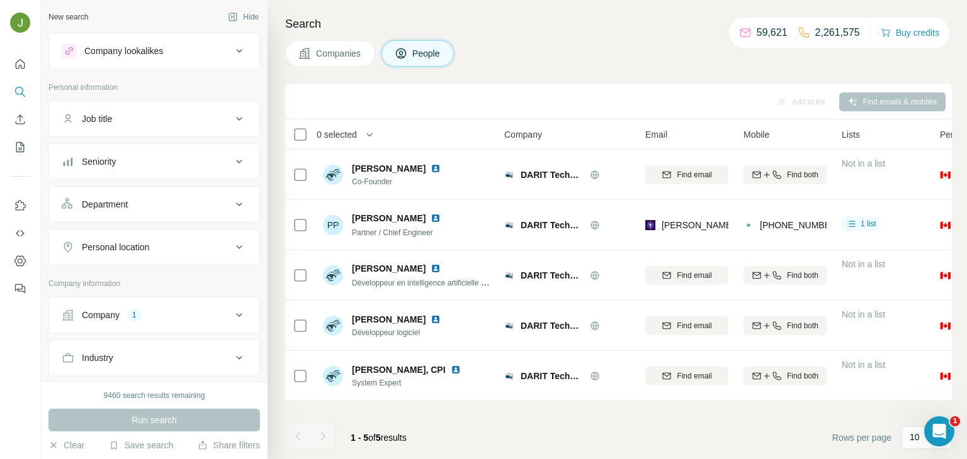
click at [93, 315] on div "Company" at bounding box center [101, 315] width 38 height 13
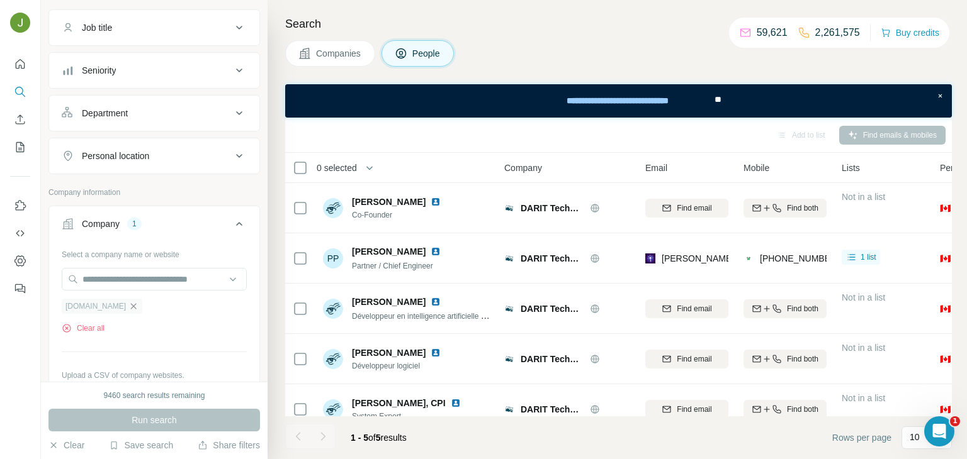
click at [128, 303] on icon "button" at bounding box center [133, 306] width 10 height 10
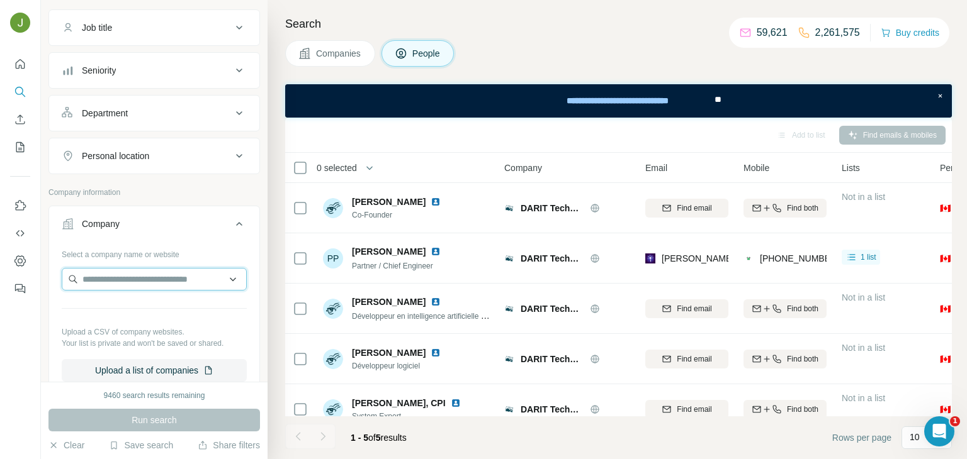
click at [101, 279] on input "text" at bounding box center [154, 279] width 185 height 23
paste input "**********"
paste input "text"
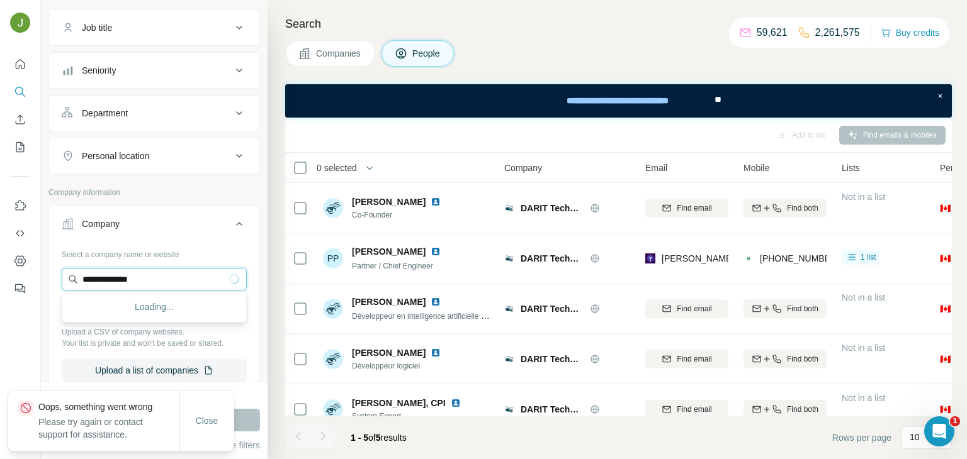
paste input "******"
type input "**********"
click at [217, 426] on span "Close" at bounding box center [207, 421] width 23 height 13
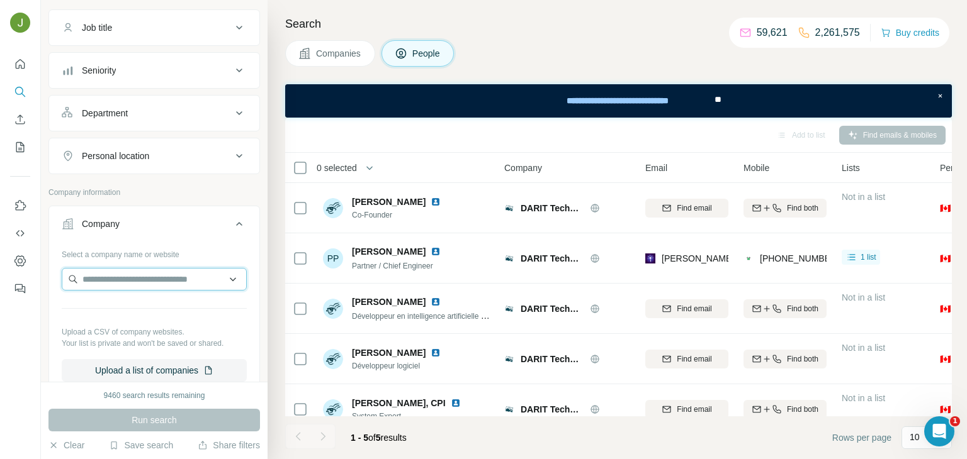
click at [127, 281] on input "text" at bounding box center [154, 279] width 185 height 23
paste input "**********"
type input "**********"
